Goal: Information Seeking & Learning: Learn about a topic

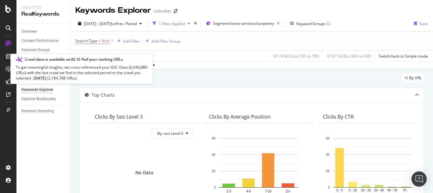
scroll to position [67, 0]
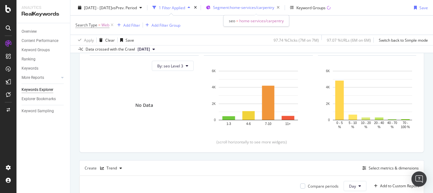
click at [268, 7] on span "Segment: home-services/carpentry" at bounding box center [243, 7] width 61 height 5
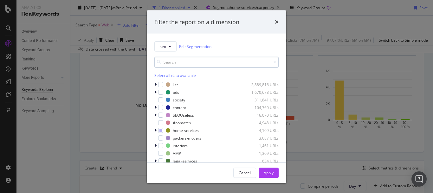
click at [186, 60] on input "modal" at bounding box center [217, 61] width 124 height 11
click at [155, 129] on icon "modal" at bounding box center [156, 130] width 2 height 4
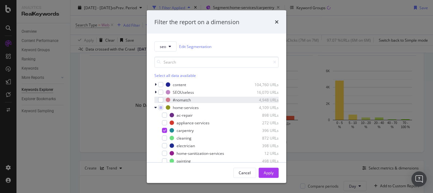
scroll to position [32, 0]
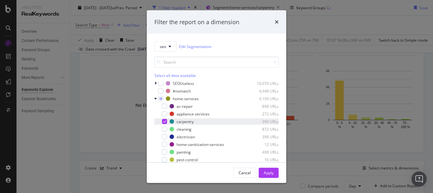
click at [164, 121] on icon "modal" at bounding box center [164, 121] width 3 height 3
click at [163, 135] on div "modal" at bounding box center [164, 136] width 5 height 5
click at [162, 136] on div "modal" at bounding box center [164, 136] width 5 height 5
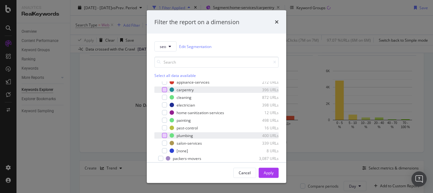
click at [165, 136] on div "modal" at bounding box center [164, 135] width 5 height 5
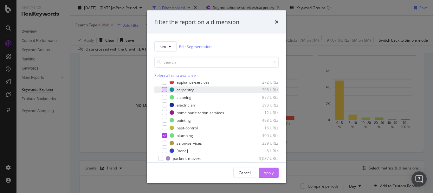
click at [275, 174] on button "Apply" at bounding box center [269, 172] width 20 height 10
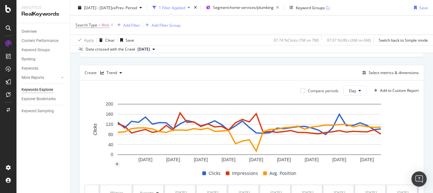
scroll to position [258, 0]
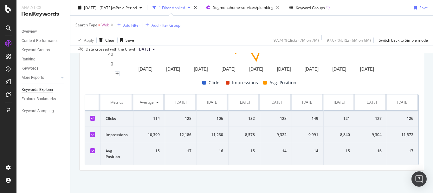
drag, startPoint x: 145, startPoint y: 165, endPoint x: 152, endPoint y: 165, distance: 6.7
click at [152, 165] on div "Metrics Average 2025-07-01 2025-07-02 2025-07-03 2025-07-04 2025-07-05 2025-07-…" at bounding box center [252, 129] width 334 height 71
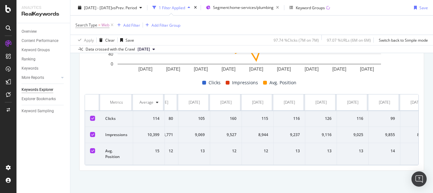
scroll to position [0, 989]
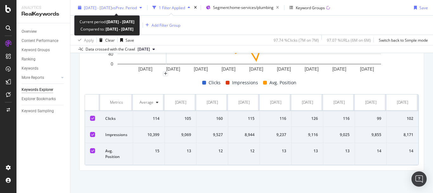
click at [112, 8] on span "[DATE] - [DATE]" at bounding box center [98, 7] width 28 height 5
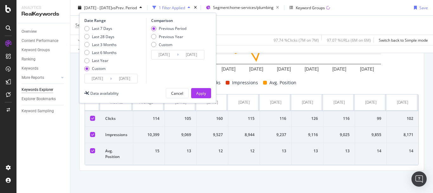
click at [118, 78] on input "[DATE]" at bounding box center [124, 78] width 25 height 9
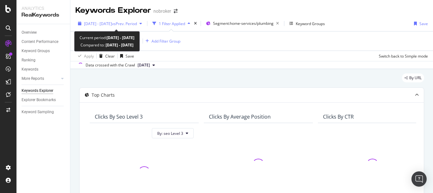
click at [112, 24] on span "[DATE] - [DATE]" at bounding box center [98, 23] width 28 height 5
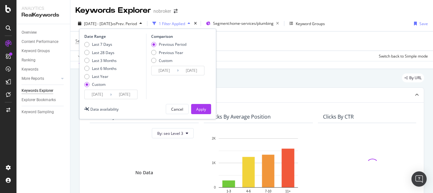
click at [121, 92] on input "[DATE]" at bounding box center [124, 94] width 25 height 9
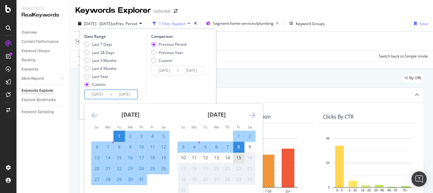
click at [240, 155] on div "15" at bounding box center [239, 157] width 11 height 6
type input "[DATE]"
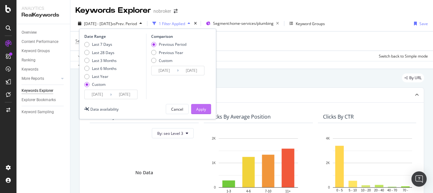
click at [195, 110] on button "Apply" at bounding box center [201, 109] width 20 height 10
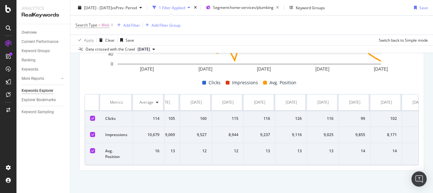
scroll to position [0, 1211]
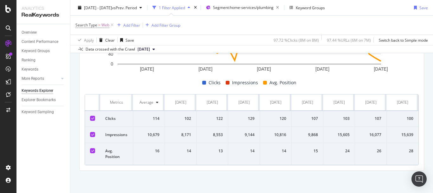
click at [215, 118] on div "122" at bounding box center [212, 119] width 21 height 6
copy div "122"
click at [209, 134] on div "8,553" at bounding box center [212, 135] width 21 height 6
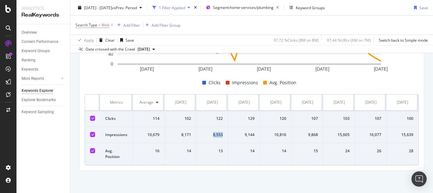
copy div "8,553"
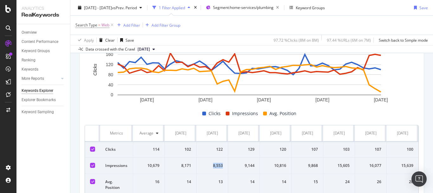
scroll to position [159, 0]
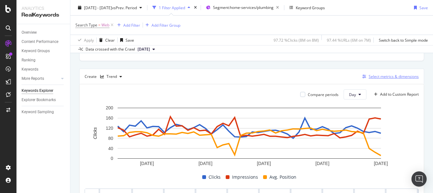
click at [382, 75] on div "Select metrics & dimensions" at bounding box center [394, 76] width 50 height 5
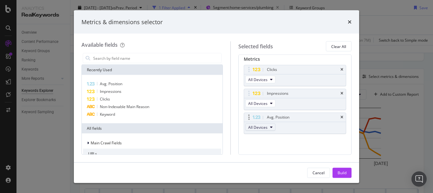
scroll to position [37, 0]
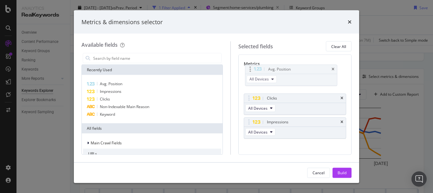
drag, startPoint x: 254, startPoint y: 117, endPoint x: 251, endPoint y: 68, distance: 49.0
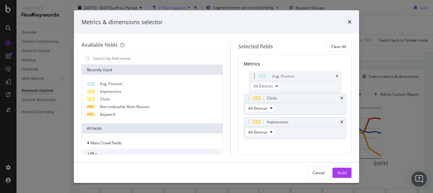
click at [251, 68] on body "Analytics RealKeywords Overview Content Performance Keyword Groups Ranking Keyw…" at bounding box center [216, 96] width 433 height 193
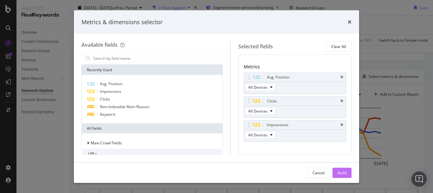
click at [344, 173] on div "Build" at bounding box center [342, 171] width 9 height 5
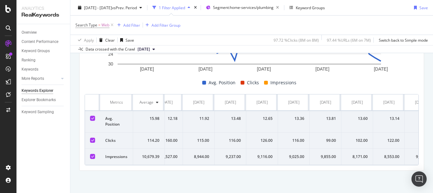
scroll to position [0, 1211]
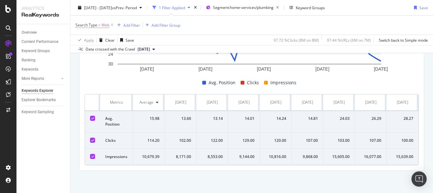
click at [212, 117] on div "13.14" at bounding box center [212, 119] width 21 height 6
copy div "13.14"
click at [246, 117] on div "14.01" at bounding box center [244, 119] width 21 height 6
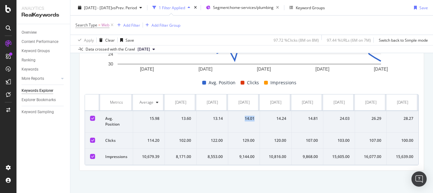
copy div "14.01"
click at [279, 116] on div "14.24" at bounding box center [275, 119] width 21 height 6
copy div "14.24"
click at [308, 117] on div "14.81" at bounding box center [307, 119] width 21 height 6
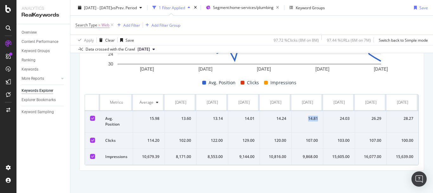
click at [308, 117] on div "14.81" at bounding box center [307, 119] width 21 height 6
copy div "14.81"
click at [343, 117] on div "24.03" at bounding box center [339, 119] width 21 height 6
copy div "24.03"
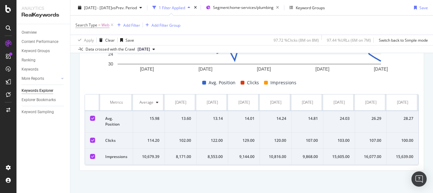
click at [374, 117] on div "26.29" at bounding box center [370, 119] width 21 height 6
copy div "26.29"
click at [404, 117] on div "28.27" at bounding box center [403, 119] width 22 height 6
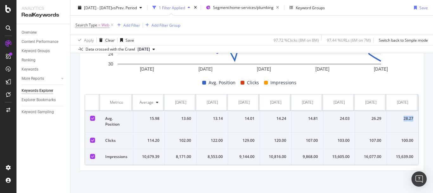
copy div "28.27"
click at [404, 139] on div "100.00" at bounding box center [403, 140] width 22 height 6
copy div "100.00"
click at [373, 138] on div "107.00" at bounding box center [370, 140] width 21 height 6
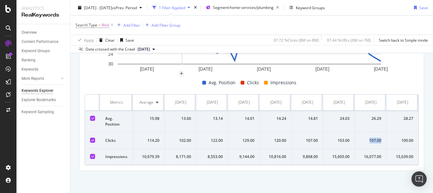
click at [373, 138] on div "107.00" at bounding box center [370, 140] width 21 height 6
click at [338, 135] on td "103.00" at bounding box center [340, 140] width 32 height 16
click at [308, 136] on td "107.00" at bounding box center [308, 140] width 32 height 16
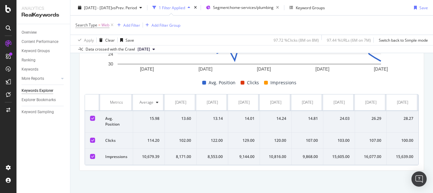
click at [277, 139] on div "120.00" at bounding box center [275, 140] width 21 height 6
click at [242, 138] on div "129.00" at bounding box center [244, 140] width 21 height 6
click at [242, 154] on div "9,144.00" at bounding box center [244, 157] width 21 height 6
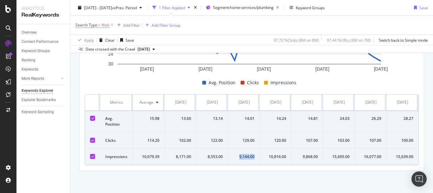
click at [242, 154] on div "9,144.00" at bounding box center [244, 157] width 21 height 6
click at [265, 155] on div "10,816.00" at bounding box center [275, 157] width 21 height 6
click at [245, 155] on div "9,144.00" at bounding box center [244, 157] width 21 height 6
click at [272, 155] on div "10,816.00" at bounding box center [275, 157] width 21 height 6
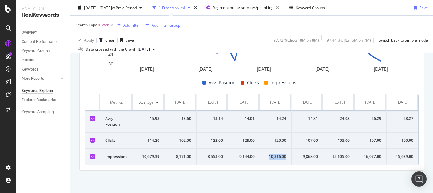
click at [272, 155] on div "10,816.00" at bounding box center [275, 157] width 21 height 6
click at [303, 154] on div "9,868.00" at bounding box center [307, 157] width 21 height 6
click at [338, 154] on div "15,605.00" at bounding box center [339, 157] width 21 height 6
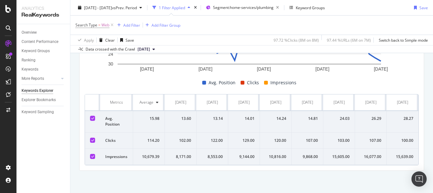
click at [369, 156] on div "16,077.00" at bounding box center [370, 157] width 21 height 6
click at [404, 155] on div "15,639.00" at bounding box center [403, 157] width 22 height 6
click at [247, 8] on span "Segment: home-services/plumbing" at bounding box center [243, 7] width 61 height 5
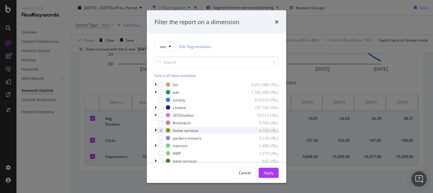
click at [156, 131] on icon "modal" at bounding box center [156, 130] width 2 height 4
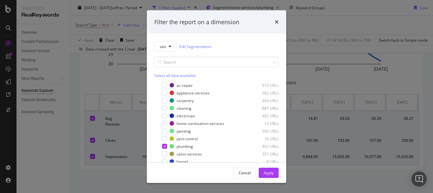
scroll to position [63, 0]
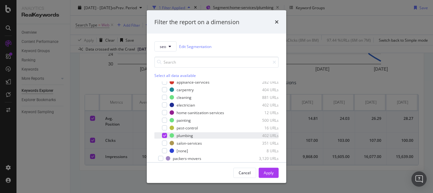
click at [164, 135] on icon "modal" at bounding box center [164, 135] width 3 height 3
click at [163, 103] on div "modal" at bounding box center [164, 104] width 5 height 5
click at [269, 171] on div "Apply" at bounding box center [269, 171] width 10 height 5
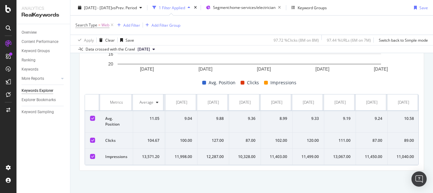
scroll to position [0, 1211]
click at [278, 116] on div "9.19" at bounding box center [275, 119] width 21 height 6
click at [214, 116] on div "8.99" at bounding box center [212, 119] width 21 height 6
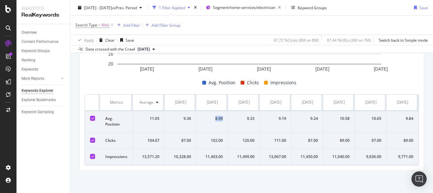
click at [242, 116] on div "9.33" at bounding box center [244, 119] width 21 height 6
click at [278, 116] on div "9.19" at bounding box center [275, 119] width 21 height 6
click at [311, 116] on div "9.24" at bounding box center [307, 119] width 21 height 6
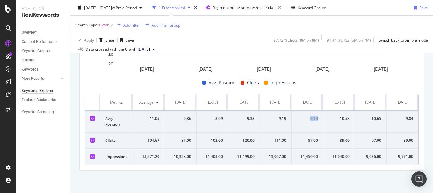
click at [311, 116] on div "9.24" at bounding box center [307, 119] width 21 height 6
click at [340, 116] on div "10.58" at bounding box center [339, 119] width 21 height 6
click at [371, 116] on div "10.65" at bounding box center [370, 119] width 21 height 6
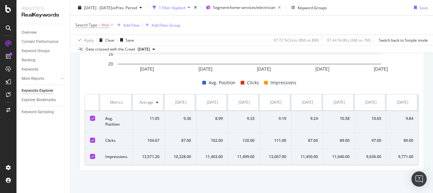
click at [400, 116] on div "9.84" at bounding box center [403, 119] width 22 height 6
click at [404, 116] on div "9.84" at bounding box center [403, 119] width 22 height 6
click at [407, 116] on div "9.84" at bounding box center [403, 119] width 22 height 6
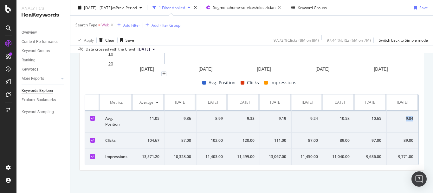
click at [402, 137] on div "89.00" at bounding box center [403, 140] width 22 height 6
click at [373, 137] on div "97.00" at bounding box center [370, 140] width 21 height 6
click at [339, 137] on div "89.00" at bounding box center [339, 140] width 21 height 6
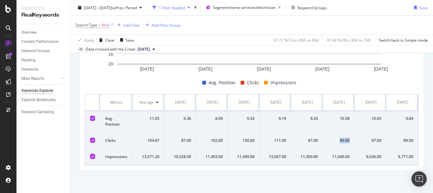
click at [339, 137] on div "89.00" at bounding box center [339, 140] width 21 height 6
click at [307, 137] on div "87.00" at bounding box center [307, 140] width 21 height 6
click at [281, 137] on div "111.00" at bounding box center [275, 140] width 21 height 6
click at [280, 137] on div "111.00" at bounding box center [275, 140] width 21 height 6
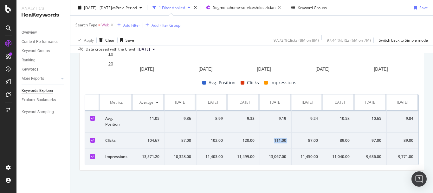
click at [280, 137] on div "111.00" at bounding box center [275, 140] width 21 height 6
click at [243, 137] on div "120.00" at bounding box center [244, 140] width 21 height 6
click at [208, 137] on div "102.00" at bounding box center [212, 140] width 21 height 6
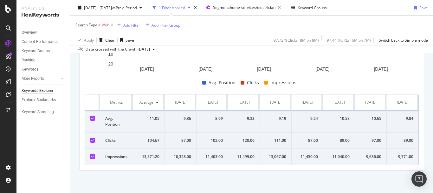
click at [209, 154] on div "11,403.00" at bounding box center [212, 157] width 21 height 6
click at [244, 154] on div "11,499.00" at bounding box center [244, 157] width 21 height 6
click at [269, 154] on div "13,067.00" at bounding box center [275, 157] width 21 height 6
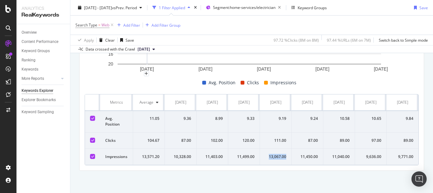
click at [269, 154] on div "13,067.00" at bounding box center [275, 157] width 21 height 6
click at [275, 165] on div "Metrics Average [DATE] [DATE] [DATE] [DATE] [DATE] [DATE] [DATE] [DATE] [DATE] …" at bounding box center [252, 129] width 334 height 71
click at [304, 154] on div "11,450.00" at bounding box center [307, 157] width 21 height 6
click at [335, 154] on div "11,040.00" at bounding box center [339, 157] width 21 height 6
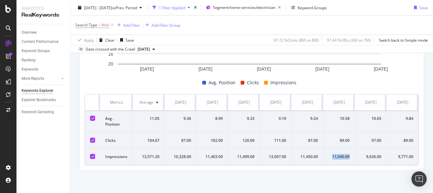
click at [335, 154] on div "11,040.00" at bounding box center [339, 157] width 21 height 6
click at [374, 154] on div "9,636.00" at bounding box center [370, 157] width 21 height 6
click at [399, 154] on div "9,771.00" at bounding box center [403, 157] width 22 height 6
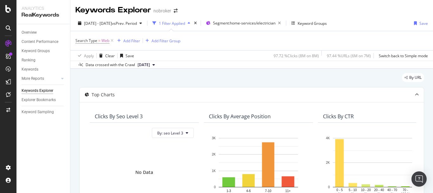
scroll to position [0, 0]
click at [253, 20] on div "Segment: home-services/electrician" at bounding box center [248, 23] width 70 height 9
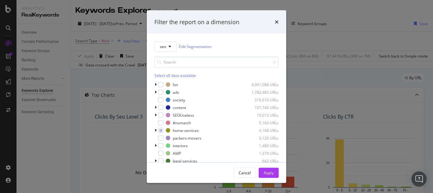
click at [154, 130] on div "seo Edit Segmentation Select all data available list 4,091,088 URLs ads 1,782,4…" at bounding box center [217, 98] width 140 height 128
click at [157, 129] on div "modal" at bounding box center [157, 130] width 4 height 6
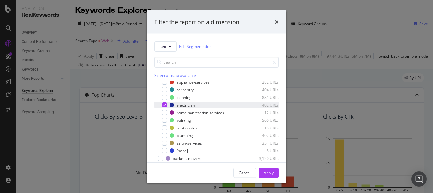
click at [164, 103] on icon "modal" at bounding box center [164, 104] width 3 height 3
click at [165, 87] on div "modal" at bounding box center [164, 89] width 5 height 5
click at [274, 173] on div "Apply" at bounding box center [269, 171] width 10 height 5
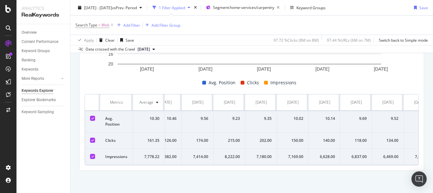
scroll to position [0, 1211]
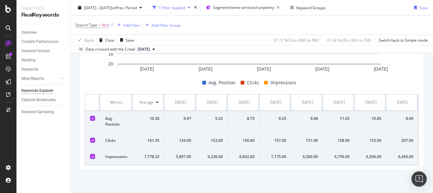
click at [214, 116] on div "9.22" at bounding box center [212, 119] width 21 height 6
click at [246, 116] on div "8.75" at bounding box center [244, 119] width 21 height 6
click at [275, 116] on div "9.25" at bounding box center [275, 119] width 21 height 6
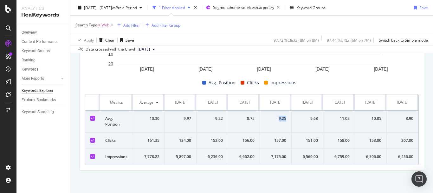
click at [275, 116] on div "9.25" at bounding box center [275, 119] width 21 height 6
click at [308, 116] on div "9.68" at bounding box center [307, 119] width 21 height 6
click at [342, 116] on div "11.02" at bounding box center [339, 119] width 21 height 6
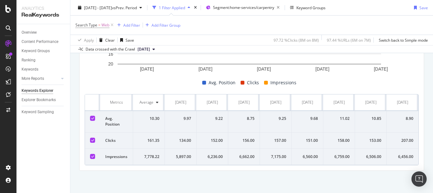
click at [374, 116] on div "10.85" at bounding box center [370, 119] width 21 height 6
click at [403, 116] on div "8.90" at bounding box center [403, 119] width 22 height 6
click at [402, 137] on div "207.00" at bounding box center [403, 140] width 22 height 6
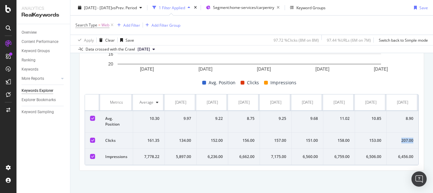
click at [402, 137] on div "207.00" at bounding box center [403, 140] width 22 height 6
click at [369, 137] on div "153.00" at bounding box center [370, 140] width 21 height 6
click at [336, 132] on td "158.00" at bounding box center [340, 140] width 32 height 16
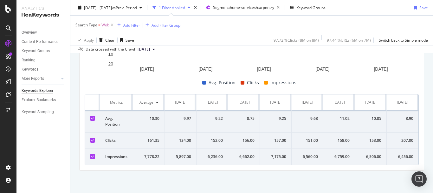
click at [309, 137] on div "151.00" at bounding box center [307, 140] width 21 height 6
click at [275, 132] on td "157.00" at bounding box center [276, 140] width 32 height 16
click at [245, 137] on div "156.00" at bounding box center [244, 140] width 21 height 6
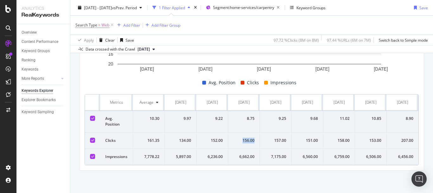
click at [245, 137] on div "156.00" at bounding box center [244, 140] width 21 height 6
click at [214, 137] on div "152.00" at bounding box center [212, 140] width 21 height 6
click at [210, 154] on div "6,236.00" at bounding box center [212, 157] width 21 height 6
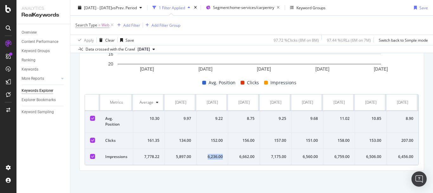
click at [210, 154] on div "6,236.00" at bounding box center [212, 157] width 21 height 6
click at [241, 154] on div "6,662.00" at bounding box center [244, 157] width 21 height 6
click at [275, 154] on div "7,175.00" at bounding box center [275, 157] width 21 height 6
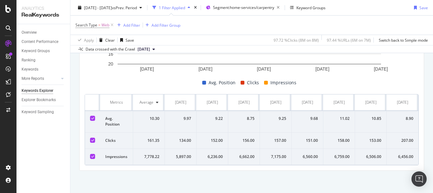
click at [306, 154] on div "6,560.00" at bounding box center [307, 157] width 21 height 6
click at [340, 154] on div "6,759.00" at bounding box center [339, 157] width 21 height 6
click at [371, 154] on div "6,506.00" at bounding box center [370, 157] width 21 height 6
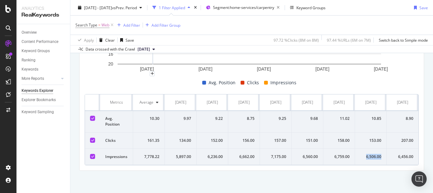
click at [371, 154] on div "6,506.00" at bounding box center [370, 157] width 21 height 6
click at [404, 154] on div "6,456.00" at bounding box center [403, 157] width 22 height 6
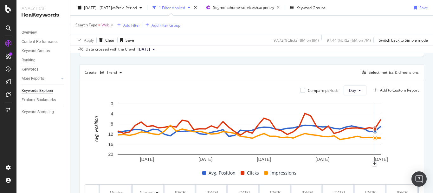
scroll to position [162, 0]
click at [350, 89] on span "Day" at bounding box center [352, 90] width 7 height 5
click at [350, 125] on span "Month" at bounding box center [349, 127] width 11 height 6
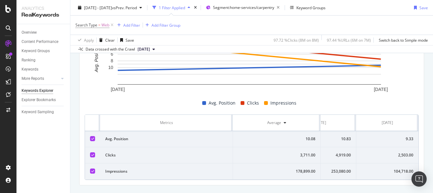
scroll to position [0, 41]
click at [405, 138] on div "9.33" at bounding box center [388, 139] width 52 height 6
click at [395, 154] on div "2,503.00" at bounding box center [388, 155] width 52 height 6
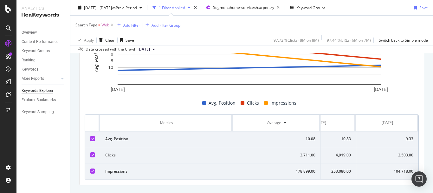
click at [396, 171] on div "104,718.00" at bounding box center [388, 171] width 52 height 6
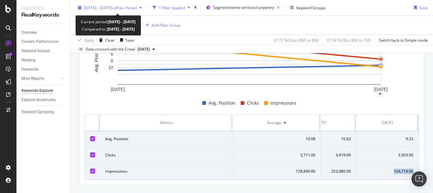
click at [137, 8] on span "vs Prev. Period" at bounding box center [124, 7] width 25 height 5
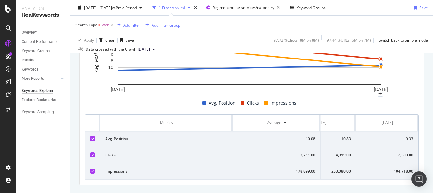
click at [250, 23] on div "Search Type = Web Add Filter Add Filter Group" at bounding box center [252, 25] width 353 height 19
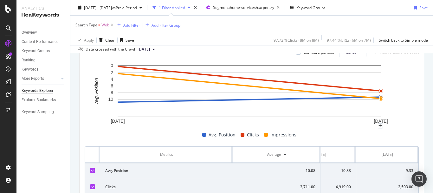
scroll to position [169, 0]
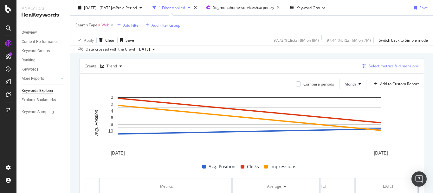
click at [377, 64] on div "Select metrics & dimensions" at bounding box center [394, 65] width 50 height 5
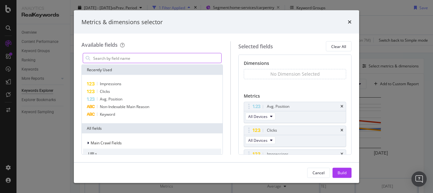
click at [157, 56] on input "modal" at bounding box center [157, 58] width 129 height 10
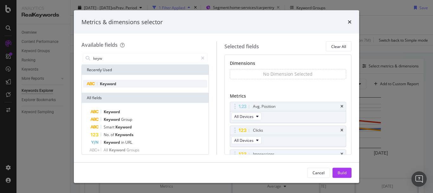
click at [152, 86] on div "Keyword" at bounding box center [145, 84] width 124 height 8
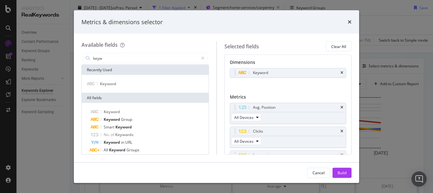
scroll to position [0, 0]
click at [341, 75] on icon "times" at bounding box center [342, 74] width 3 height 4
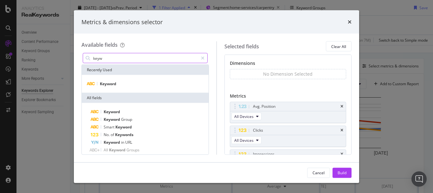
click at [140, 60] on input "keyw" at bounding box center [146, 58] width 106 height 10
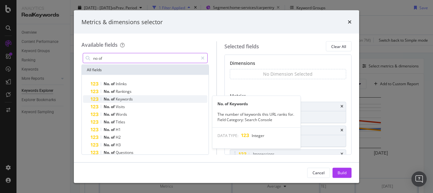
type input "no of"
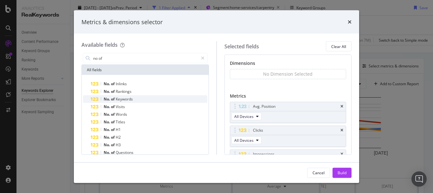
click at [137, 99] on div "No. of Keywords" at bounding box center [149, 99] width 117 height 8
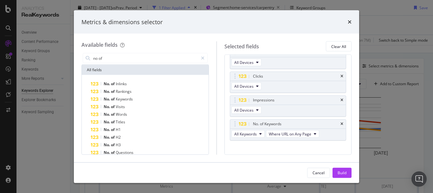
scroll to position [61, 0]
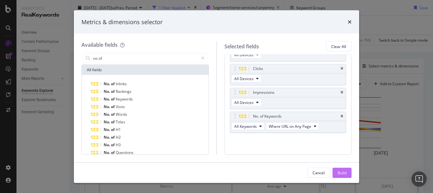
click at [348, 171] on button "Build" at bounding box center [342, 172] width 19 height 10
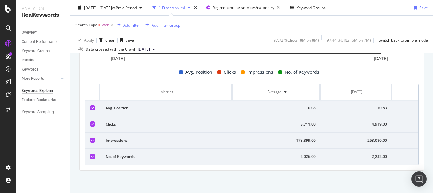
scroll to position [0, 41]
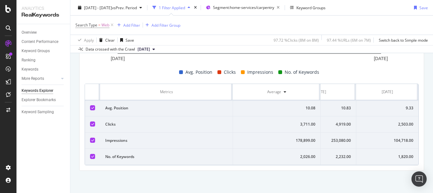
click at [401, 154] on div "1,820.00" at bounding box center [388, 157] width 52 height 6
click at [249, 5] on span "Segment: home-services/carpentry" at bounding box center [243, 7] width 61 height 5
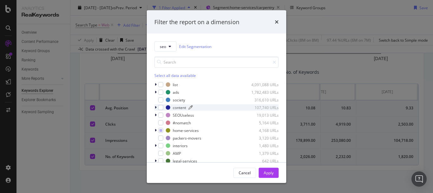
scroll to position [28, 0]
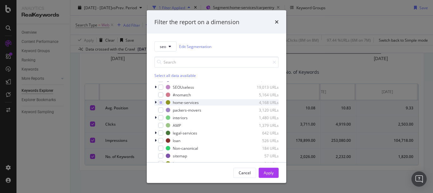
click at [156, 102] on icon "modal" at bounding box center [156, 102] width 2 height 4
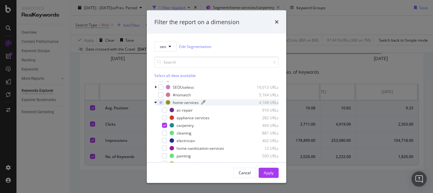
scroll to position [60, 0]
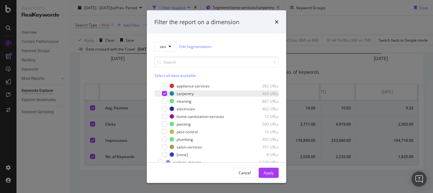
click at [161, 93] on div "modal" at bounding box center [160, 93] width 4 height 6
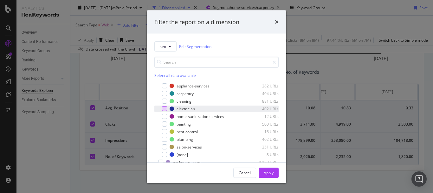
click at [165, 108] on div "modal" at bounding box center [164, 108] width 5 height 5
click at [275, 175] on button "Apply" at bounding box center [269, 172] width 20 height 10
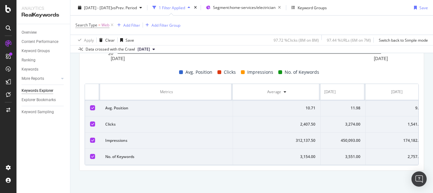
scroll to position [0, 41]
click at [404, 105] on div "9.44" at bounding box center [388, 108] width 52 height 6
click at [400, 121] on div "1,541.00" at bounding box center [388, 124] width 52 height 6
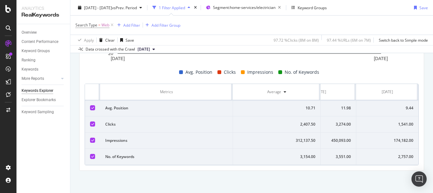
click at [398, 137] on div "174,182.00" at bounding box center [388, 140] width 52 height 6
click at [402, 155] on td "2,757.00" at bounding box center [388, 157] width 62 height 16
click at [401, 154] on div "2,757.00" at bounding box center [388, 157] width 52 height 6
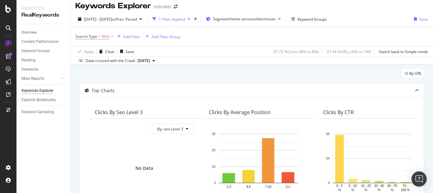
scroll to position [0, 0]
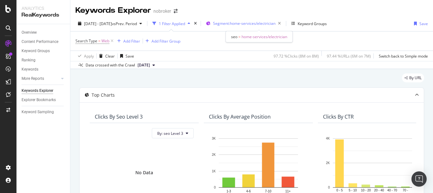
click at [248, 20] on div "Segment: home-services/electrician" at bounding box center [248, 23] width 70 height 9
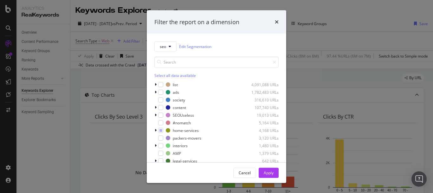
click at [154, 129] on div "seo Edit Segmentation Select all data available list 4,091,088 URLs ads 1,782,4…" at bounding box center [217, 98] width 140 height 128
click at [156, 131] on icon "modal" at bounding box center [156, 130] width 2 height 4
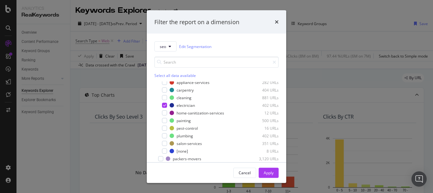
scroll to position [63, 0]
click at [165, 106] on icon "modal" at bounding box center [164, 104] width 3 height 3
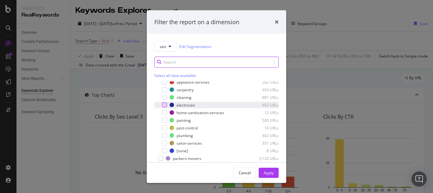
click at [192, 63] on input "modal" at bounding box center [217, 61] width 124 height 11
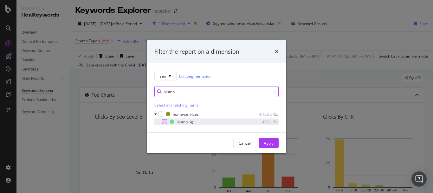
type input "plumb"
click at [164, 121] on div "modal" at bounding box center [164, 121] width 5 height 5
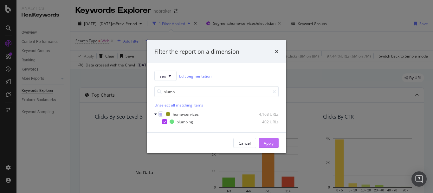
click at [263, 140] on button "Apply" at bounding box center [269, 143] width 20 height 10
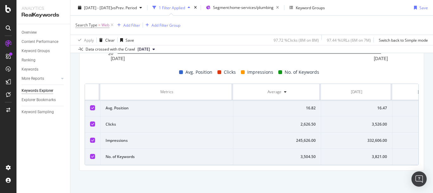
scroll to position [0, 41]
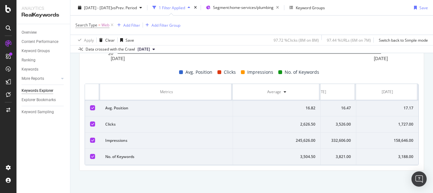
click at [403, 105] on div "17.17" at bounding box center [388, 108] width 52 height 6
click at [253, 6] on span "Segment: home-services/plumbing" at bounding box center [243, 7] width 61 height 5
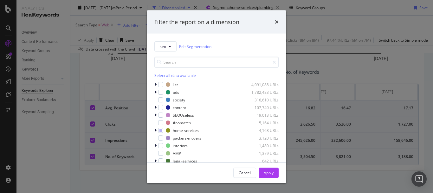
click at [154, 131] on div "seo Edit Segmentation Select all data available list 4,091,088 URLs ads 1,782,4…" at bounding box center [217, 98] width 140 height 128
click at [156, 129] on icon "modal" at bounding box center [156, 130] width 2 height 4
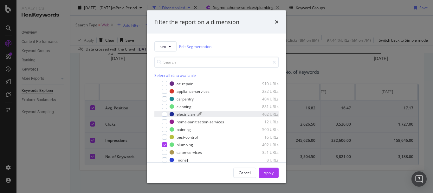
scroll to position [63, 0]
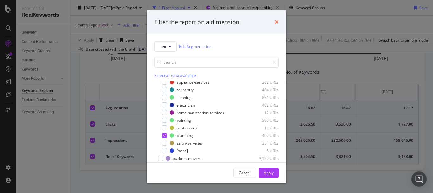
click at [275, 23] on icon "times" at bounding box center [277, 21] width 4 height 5
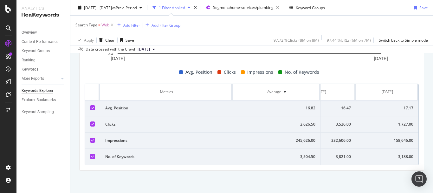
click at [403, 121] on div "1,727.00" at bounding box center [388, 124] width 52 height 6
click at [395, 137] on div "158,646.00" at bounding box center [388, 140] width 52 height 6
click at [400, 154] on div "3,188.00" at bounding box center [388, 157] width 52 height 6
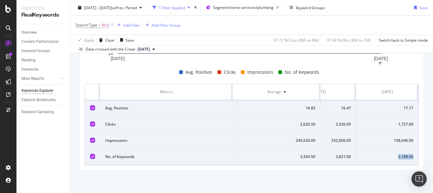
click at [400, 154] on div "3,188.00" at bounding box center [388, 157] width 52 height 6
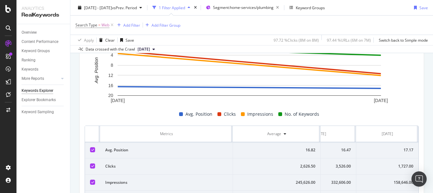
scroll to position [173, 0]
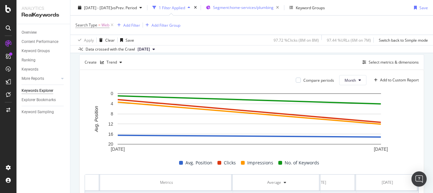
click at [253, 3] on div "Segment: home-services/plumbing" at bounding box center [244, 8] width 76 height 10
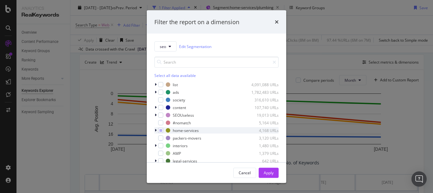
click at [155, 129] on icon "modal" at bounding box center [156, 130] width 2 height 4
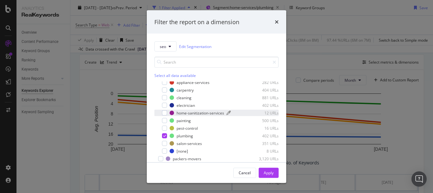
scroll to position [63, 0]
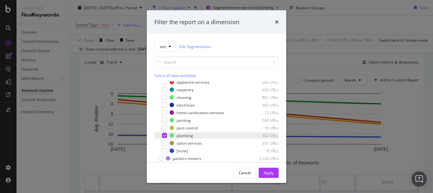
click at [164, 134] on icon "modal" at bounding box center [164, 135] width 3 height 3
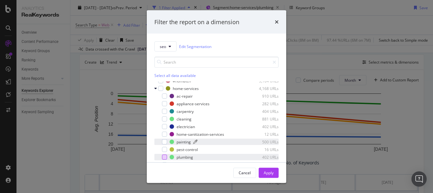
scroll to position [32, 0]
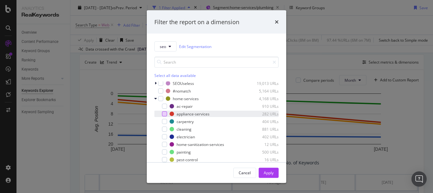
click at [166, 114] on div "modal" at bounding box center [164, 113] width 5 height 5
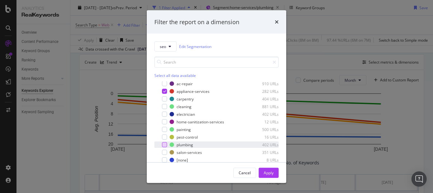
scroll to position [63, 0]
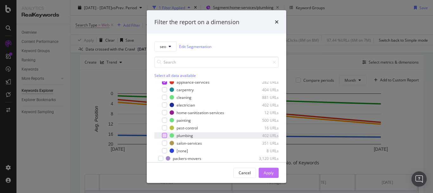
click at [269, 173] on div "Apply" at bounding box center [269, 171] width 10 height 5
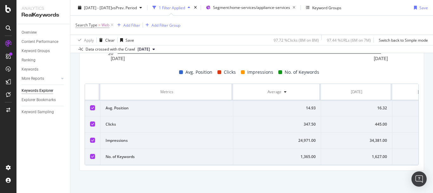
scroll to position [0, 41]
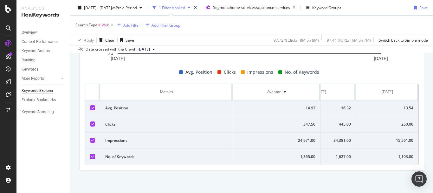
click at [274, 165] on div "Metrics Average [DATE] [DATE] Avg. Position 14.93 16.32 13.54 Clicks 347.50 445…" at bounding box center [252, 124] width 334 height 82
click at [402, 105] on div "13.54" at bounding box center [388, 108] width 52 height 6
click at [407, 121] on div "250.00" at bounding box center [388, 124] width 52 height 6
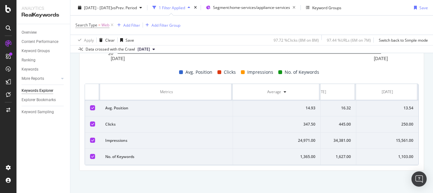
click at [398, 137] on div "15,561.00" at bounding box center [388, 140] width 52 height 6
click at [406, 154] on div "1,103.00" at bounding box center [388, 157] width 52 height 6
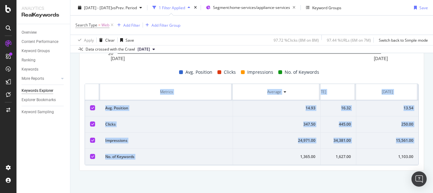
drag, startPoint x: 265, startPoint y: 160, endPoint x: 309, endPoint y: 162, distance: 44.5
click at [309, 162] on div "Metrics Average [DATE] [DATE] Avg. Position 14.93 16.32 13.54 Clicks 347.50 445…" at bounding box center [252, 124] width 334 height 82
click at [283, 169] on div "Compare periods Month Add to Custom Report [DATE] [DATE] 0 4 8 12 16 20 Avg. Po…" at bounding box center [252, 74] width 345 height 191
